Goal: Task Accomplishment & Management: Manage account settings

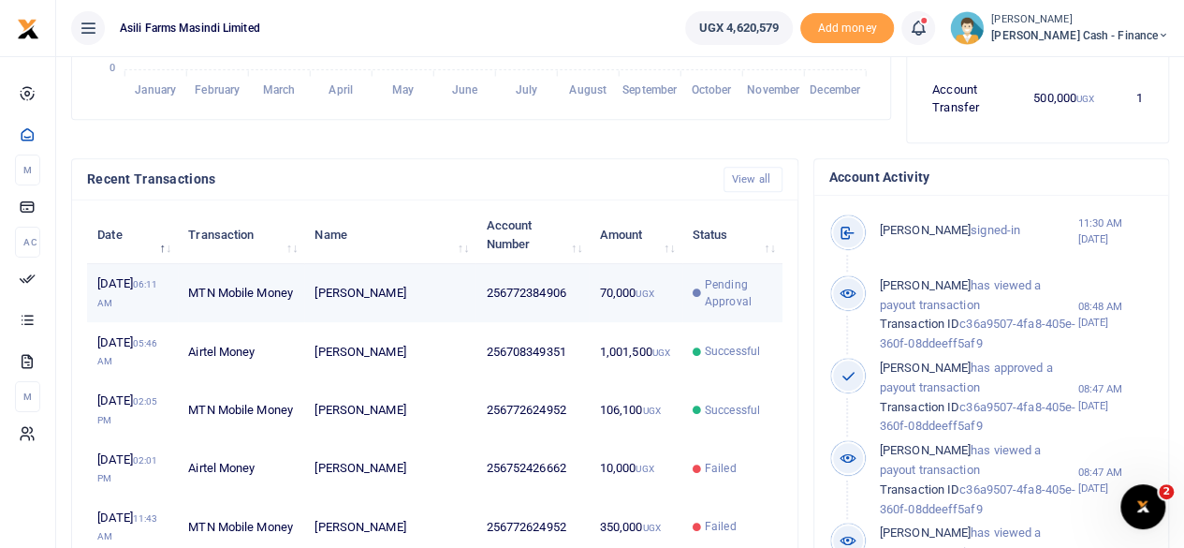
scroll to position [562, 0]
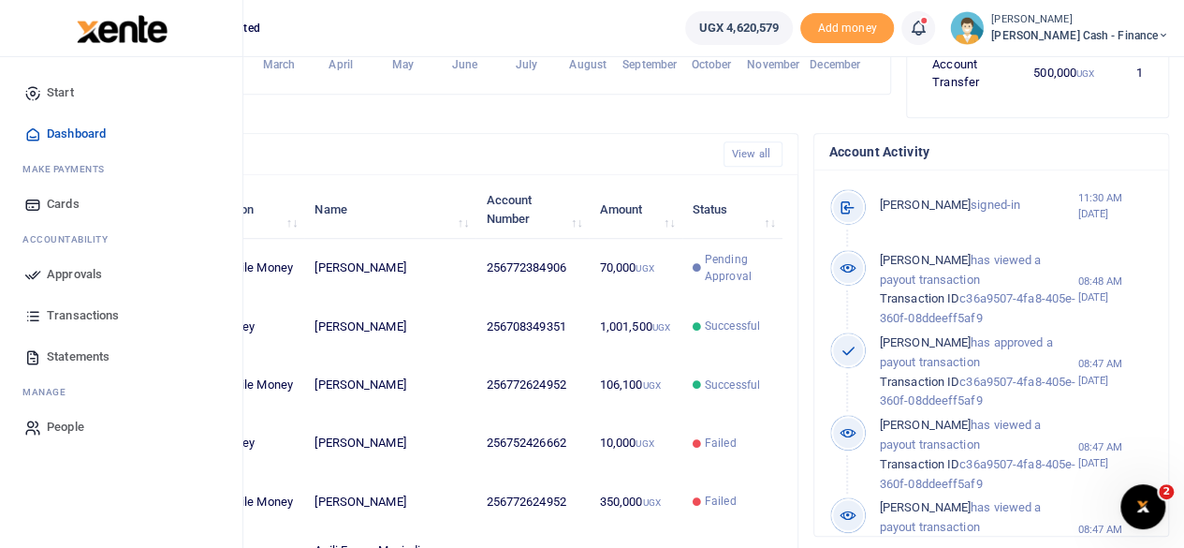
click at [45, 276] on link "Approvals" at bounding box center [121, 274] width 212 height 41
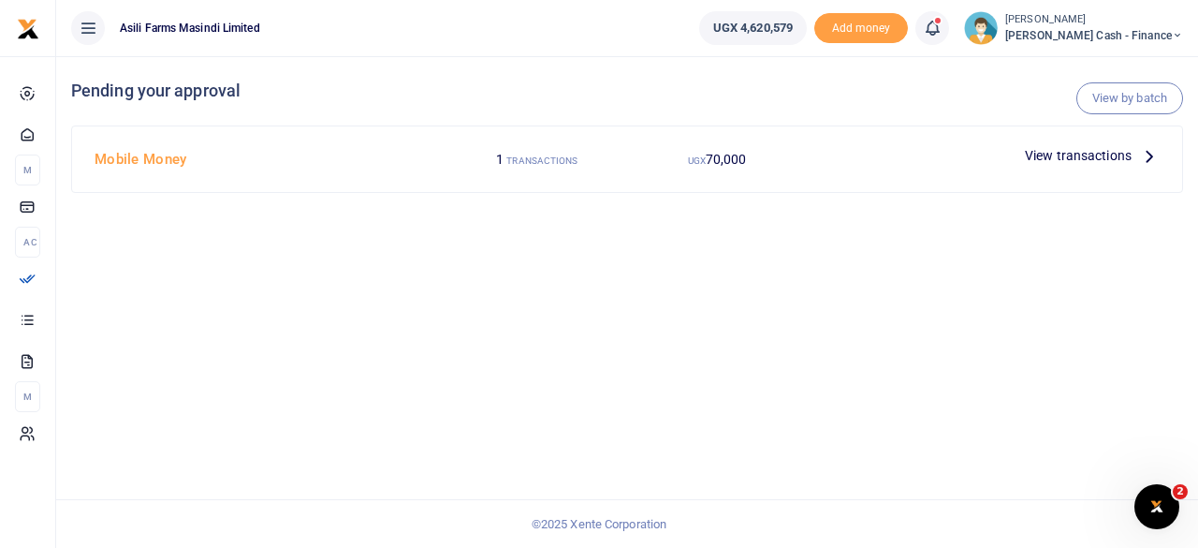
click at [1141, 165] on icon at bounding box center [1149, 155] width 21 height 21
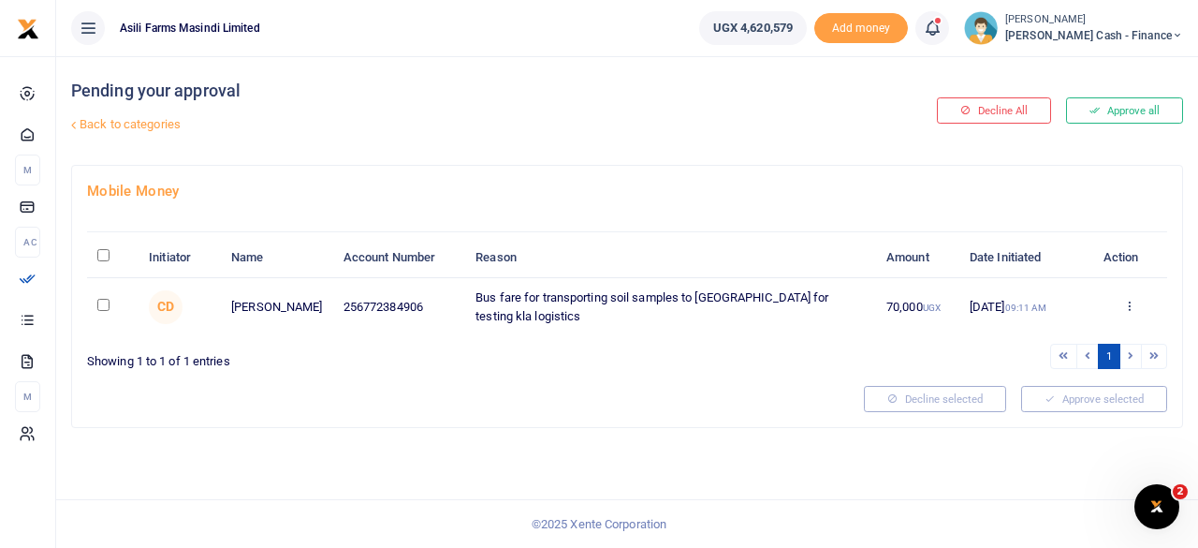
click at [105, 254] on input "\a \a : activate to sort column descending" at bounding box center [103, 255] width 12 height 12
checkbox input "true"
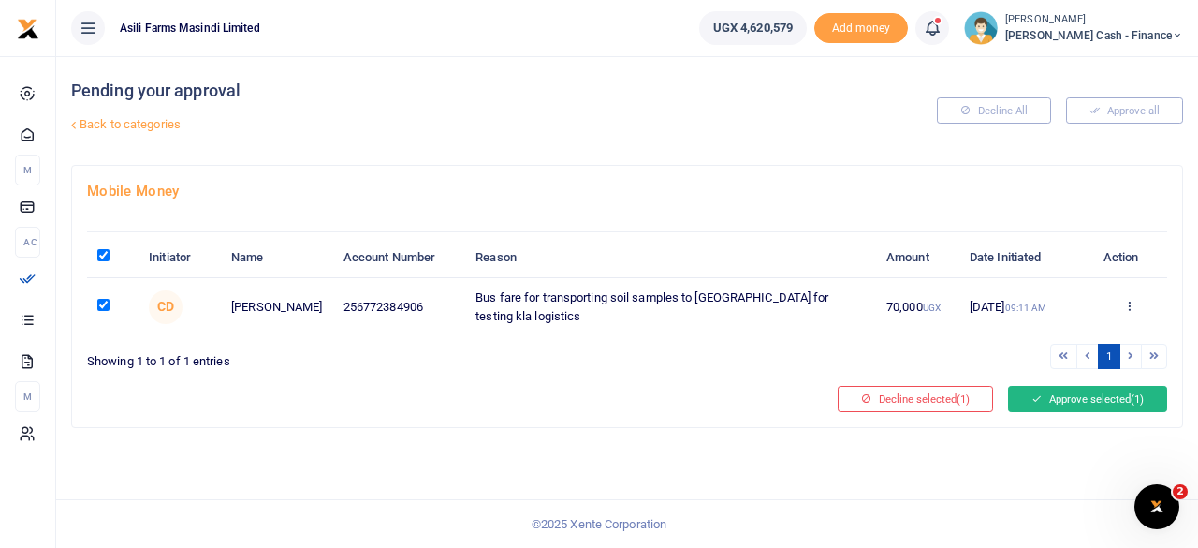
click at [1092, 390] on button "Approve selected (1)" at bounding box center [1087, 399] width 159 height 26
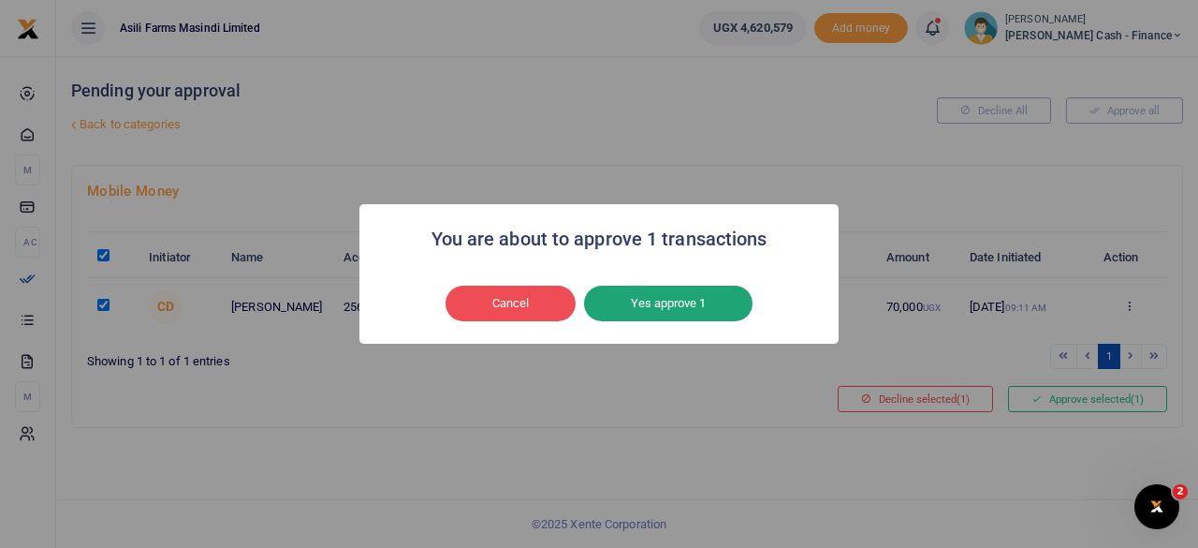
click at [660, 293] on button "Yes approve 1" at bounding box center [668, 304] width 169 height 36
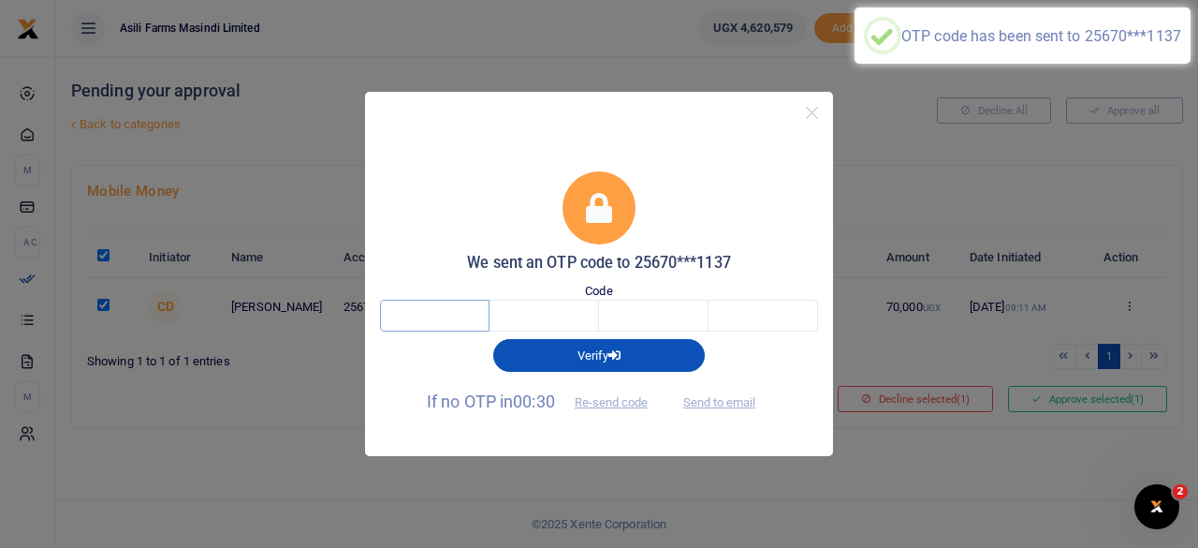
click at [420, 315] on input "text" at bounding box center [435, 316] width 110 height 32
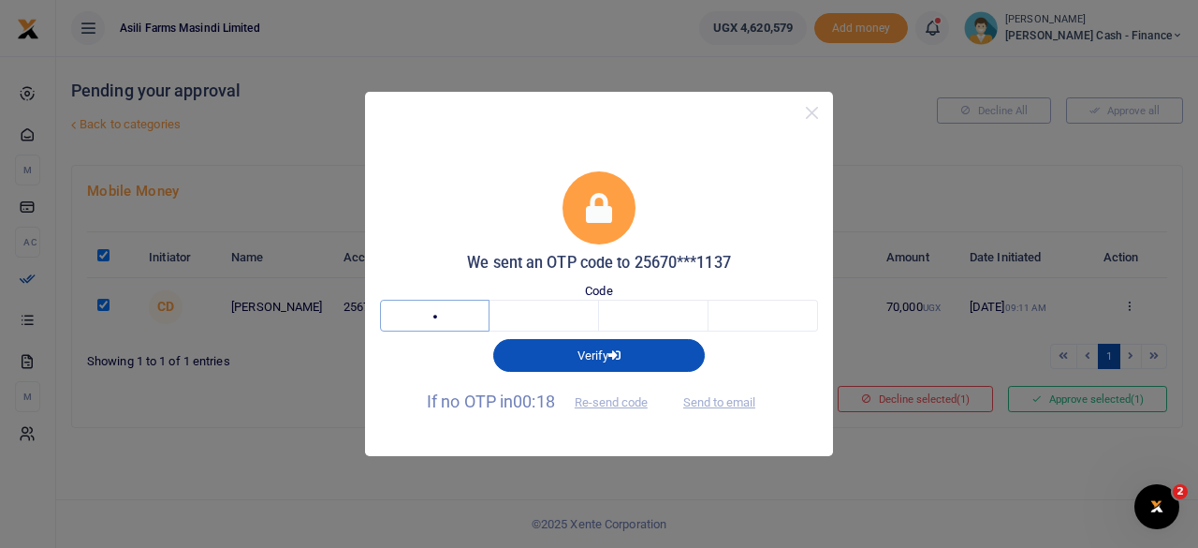
type input "3"
type input "7"
type input "5"
type input "6"
type input "3"
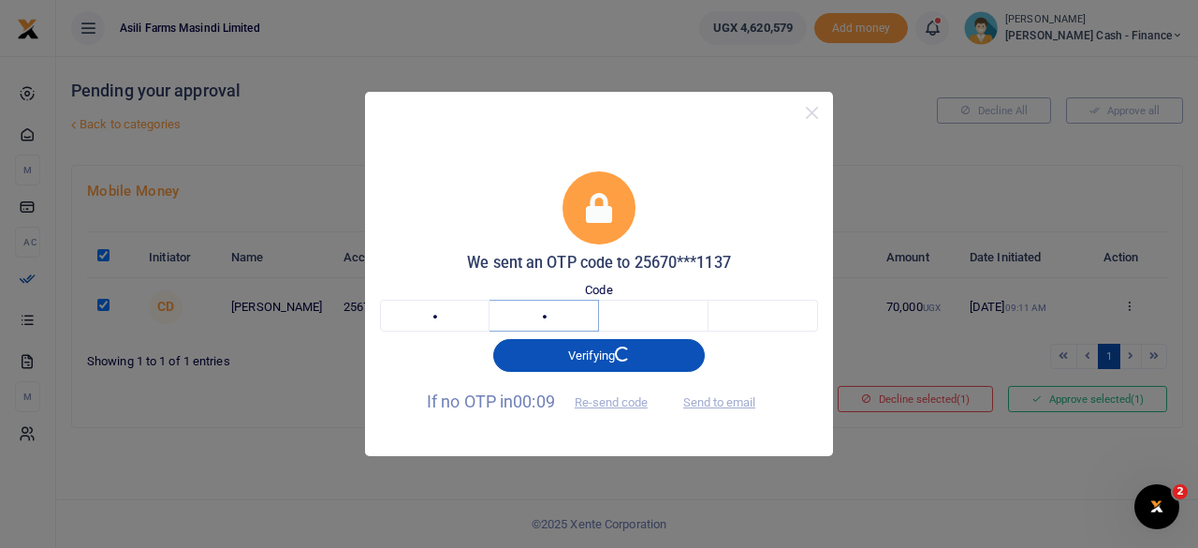
type input "7"
type input "5"
type input "6"
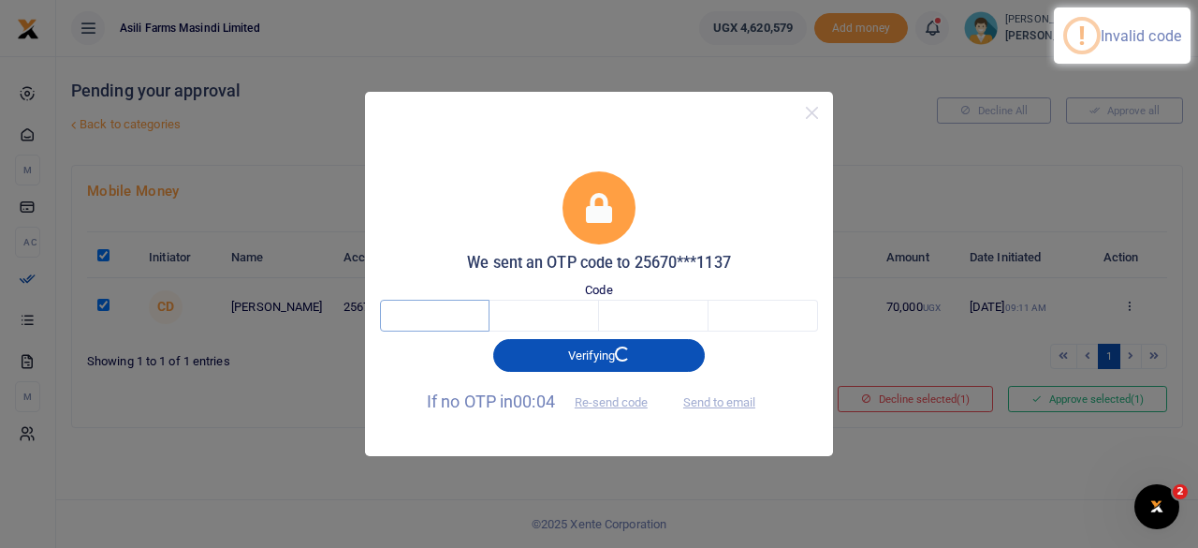
type input "3"
type input "7"
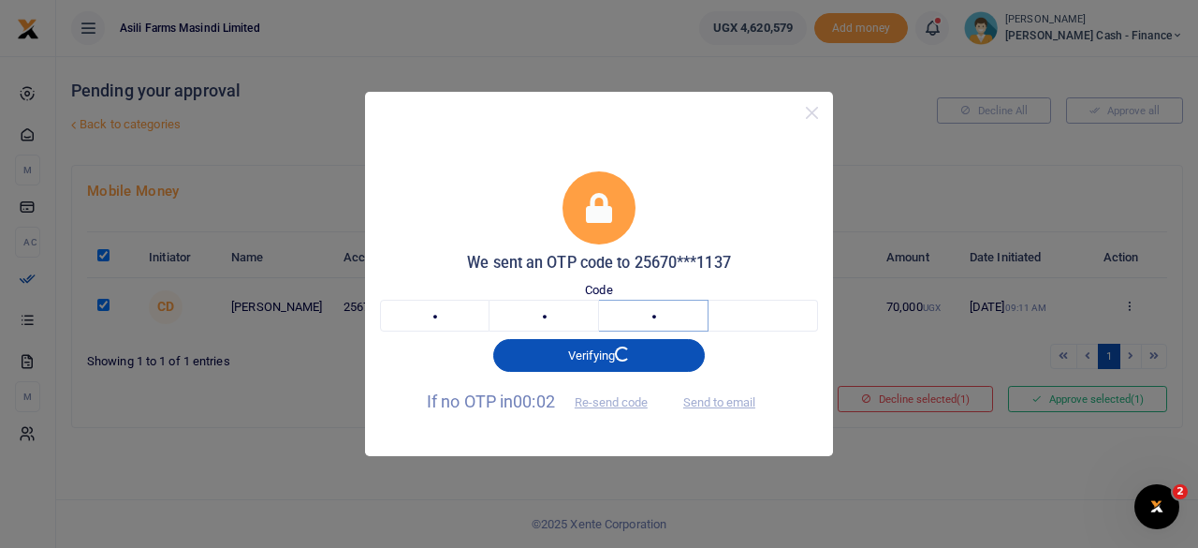
type input "6"
type input "5"
